Goal: Task Accomplishment & Management: Complete application form

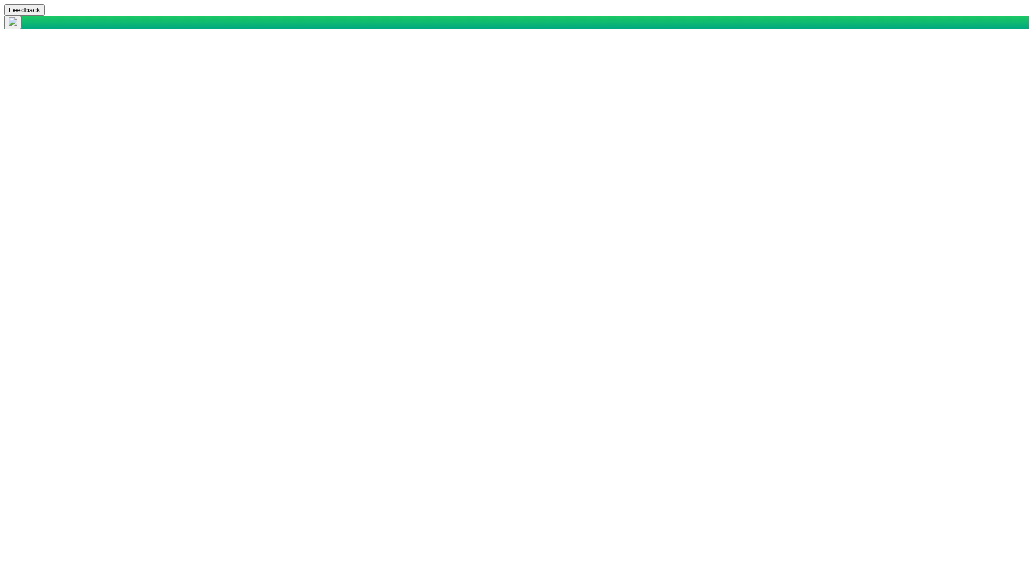
select select "mxui_widget_SearchInput_5_true"
select select "mxui_widget_SearchInput_6_true"
select select "mxui_widget_SearchInput_5_true"
select select "mxui_widget_SearchInput_6_true"
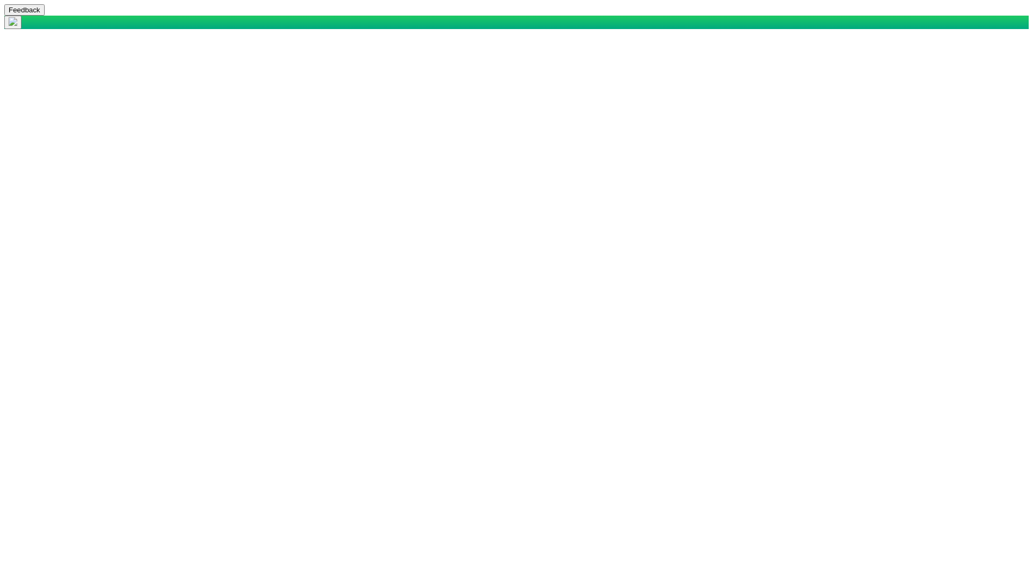
type input "n"
type input "[PERSON_NAME]"
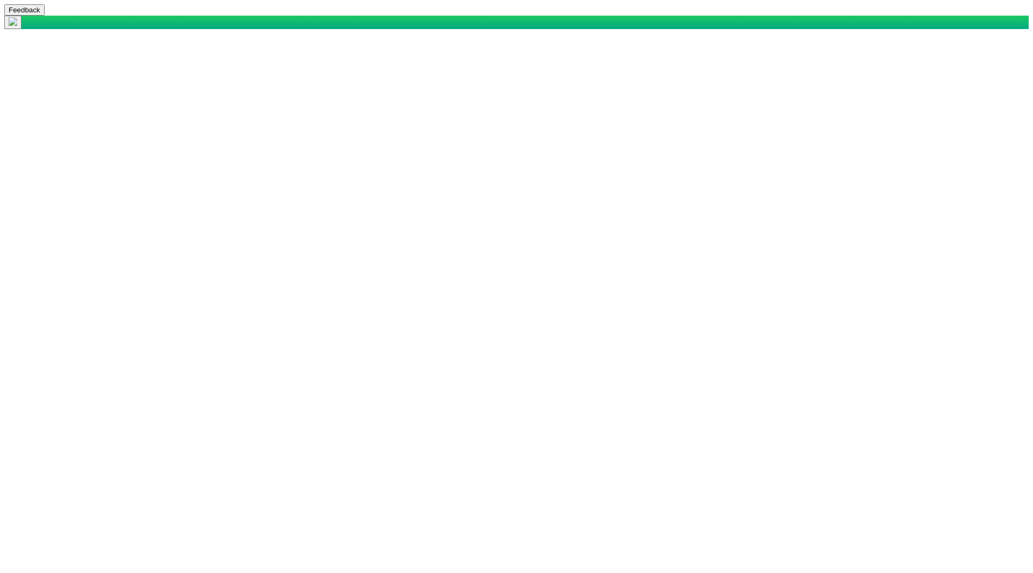
select select "124411939706123591"
type input "[PERSON_NAME]"
type input "[PERSON_NAME][EMAIL_ADDRESS][PERSON_NAME][DOMAIN_NAME]"
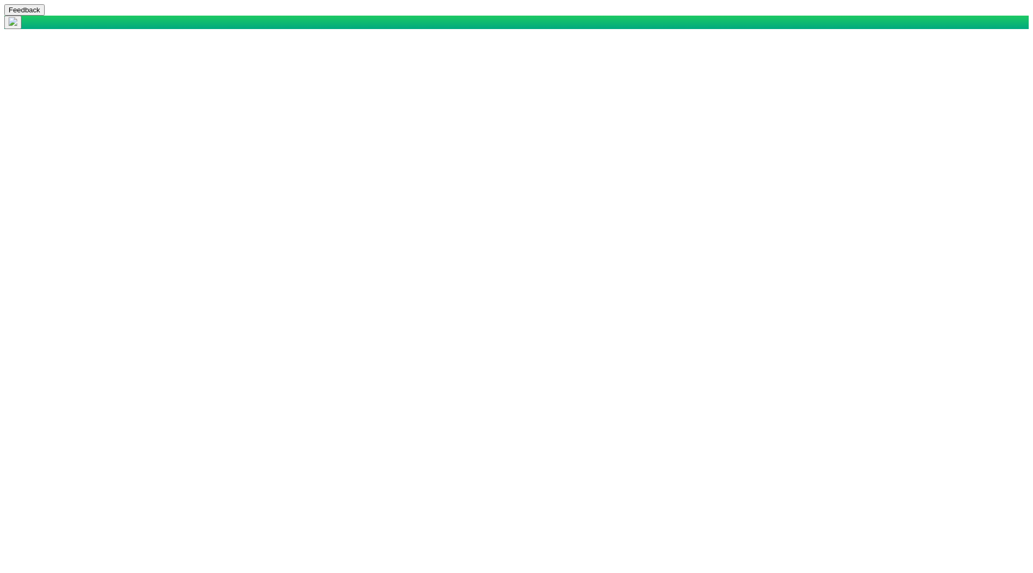
type input "[PERSON_NAME][EMAIL_ADDRESS][PERSON_NAME][DOMAIN_NAME]"
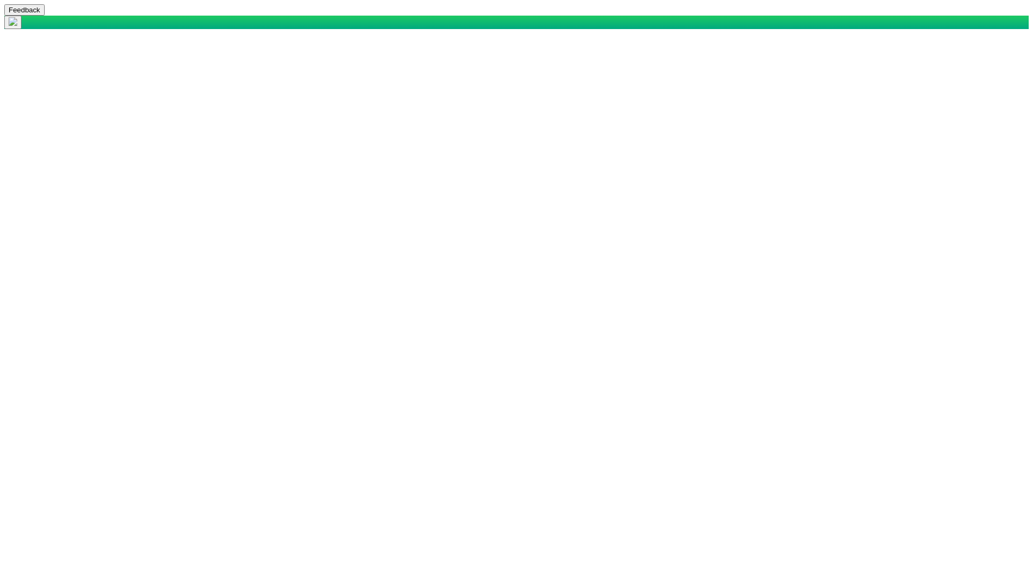
type input "UrbanAdministrator, CustomerAdministrator_CRM, CustomerAdministrator_Site, Cust…"
select select "42784196460033009"
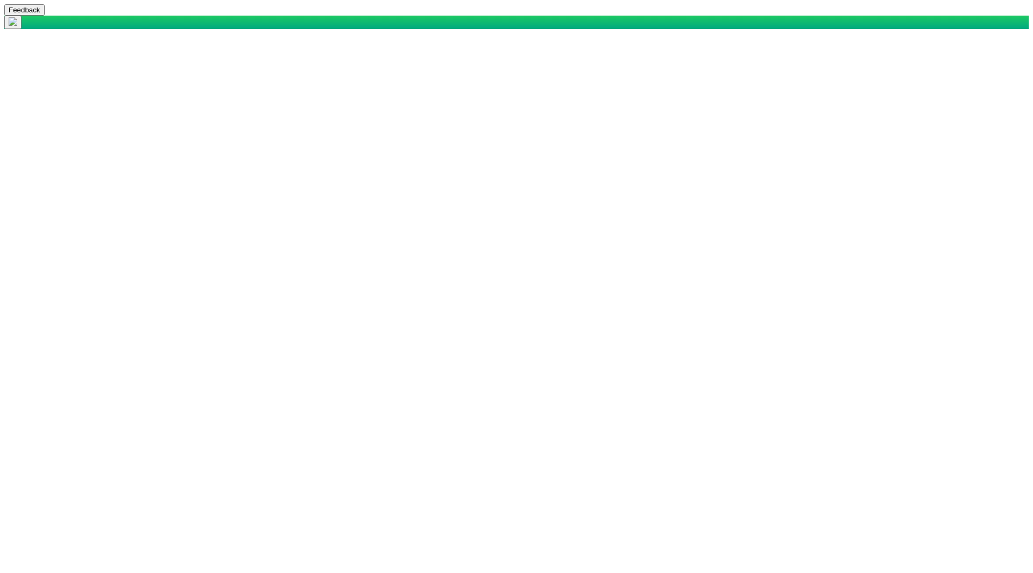
select select "101049516639125752"
